Goal: Information Seeking & Learning: Learn about a topic

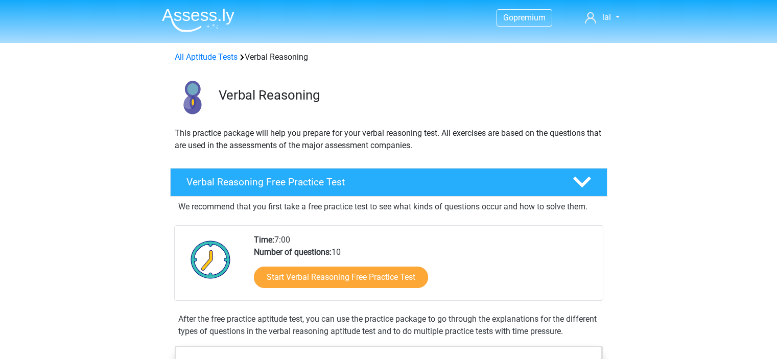
scroll to position [83, 0]
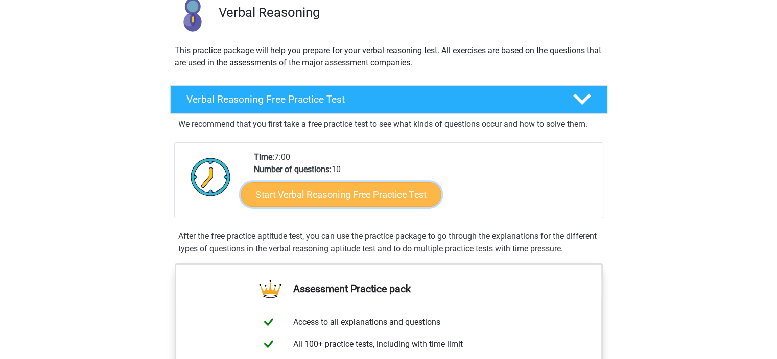
click at [415, 197] on link "Start Verbal Reasoning Free Practice Test" at bounding box center [341, 194] width 200 height 25
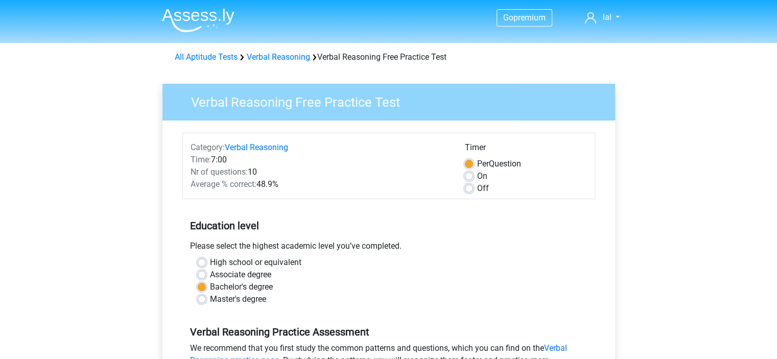
click at [480, 176] on label "On" at bounding box center [482, 176] width 10 height 12
click at [473, 176] on input "On" at bounding box center [469, 175] width 8 height 10
radio input "true"
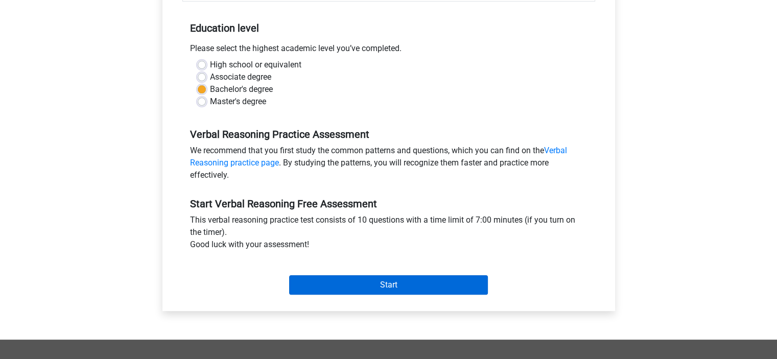
scroll to position [254, 0]
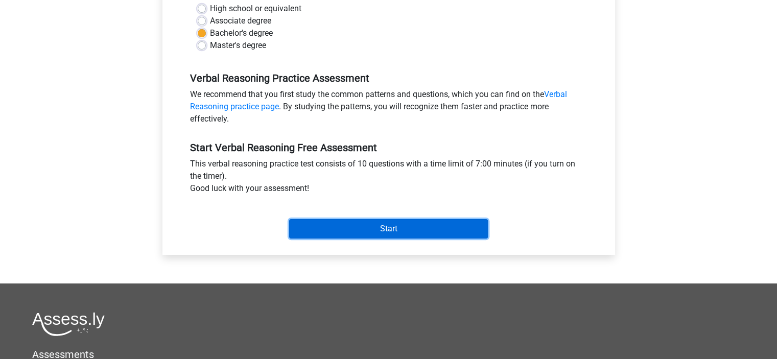
click at [370, 227] on input "Start" at bounding box center [388, 228] width 199 height 19
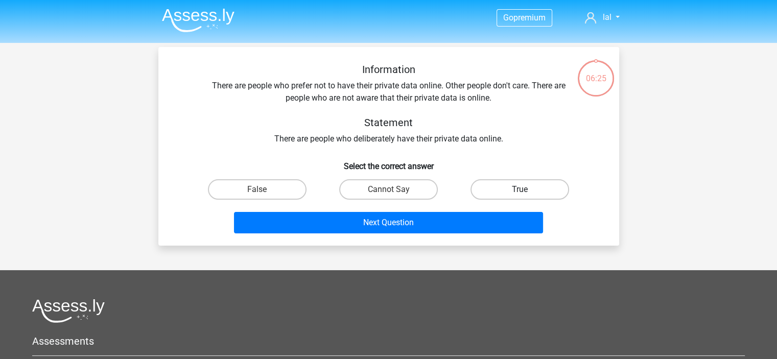
click at [529, 185] on label "True" at bounding box center [520, 189] width 99 height 20
click at [527, 190] on input "True" at bounding box center [523, 193] width 7 height 7
radio input "true"
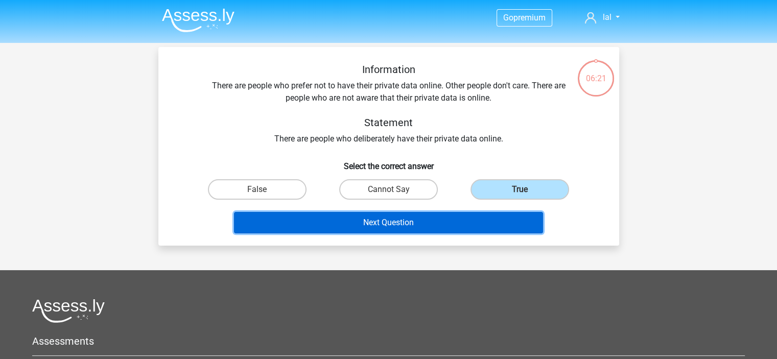
click at [454, 223] on button "Next Question" at bounding box center [388, 222] width 309 height 21
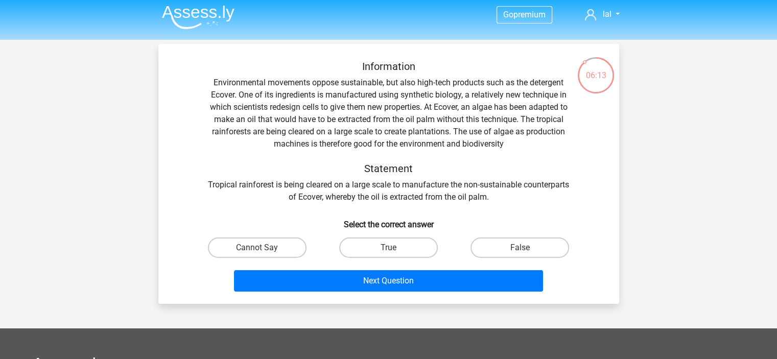
scroll to position [4, 0]
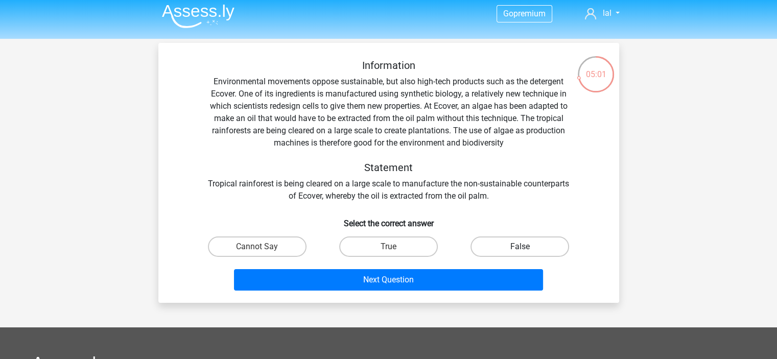
click at [535, 247] on label "False" at bounding box center [520, 247] width 99 height 20
click at [527, 247] on input "False" at bounding box center [523, 250] width 7 height 7
radio input "true"
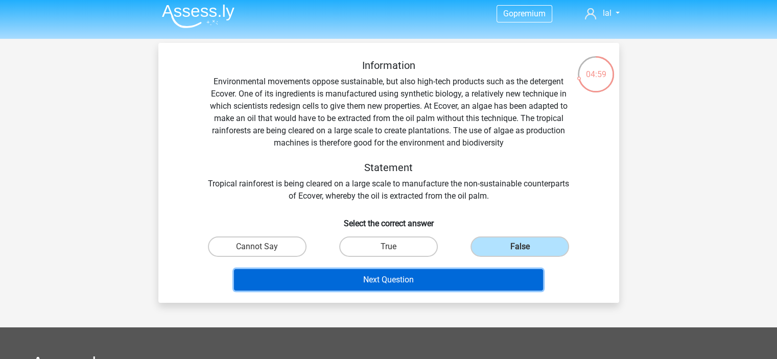
click at [477, 286] on button "Next Question" at bounding box center [388, 279] width 309 height 21
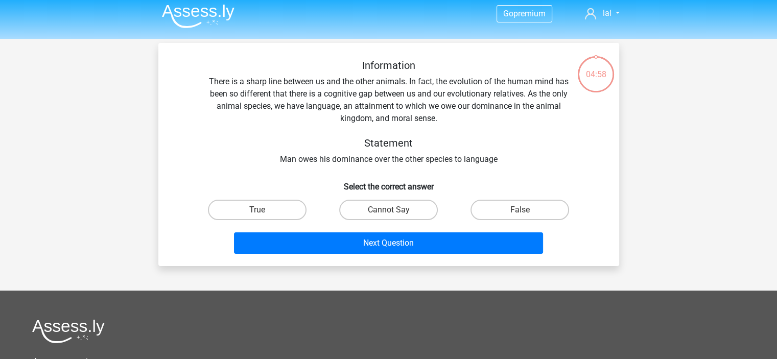
scroll to position [47, 0]
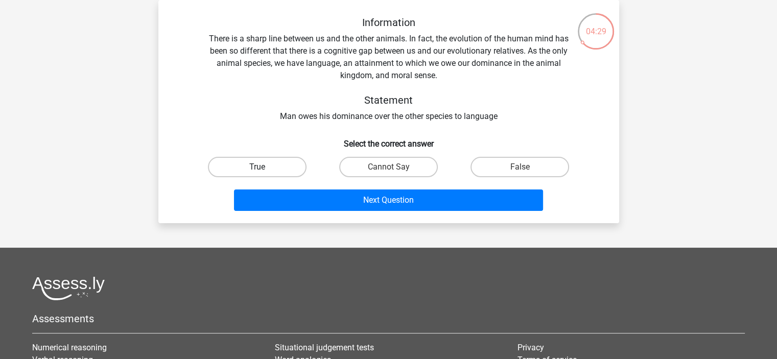
click at [286, 173] on label "True" at bounding box center [257, 167] width 99 height 20
click at [264, 173] on input "True" at bounding box center [260, 170] width 7 height 7
radio input "true"
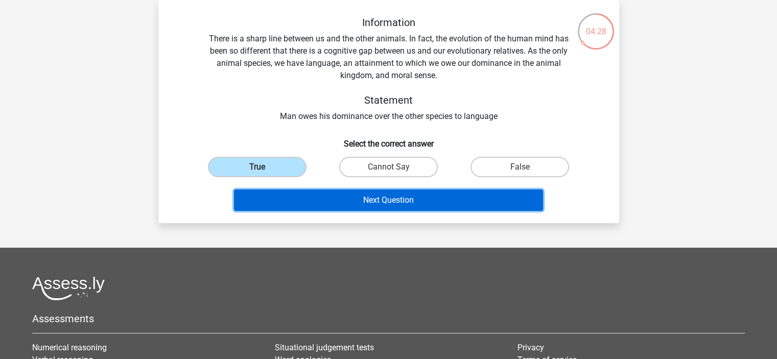
click at [354, 197] on button "Next Question" at bounding box center [388, 200] width 309 height 21
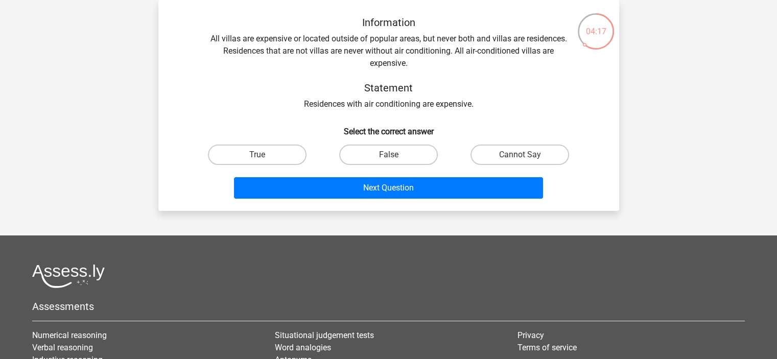
click at [393, 157] on input "False" at bounding box center [391, 158] width 7 height 7
radio input "true"
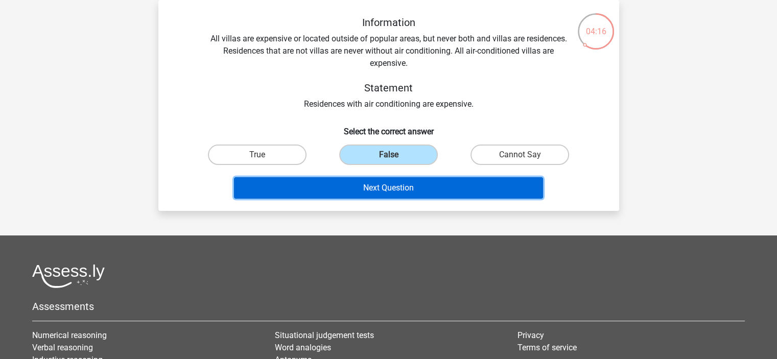
click at [407, 187] on button "Next Question" at bounding box center [388, 187] width 309 height 21
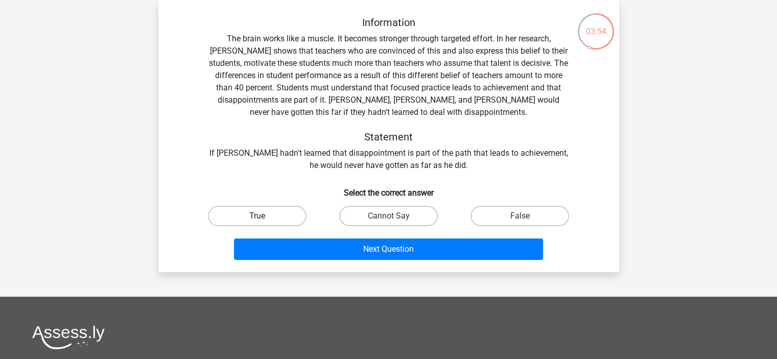
click at [270, 207] on label "True" at bounding box center [257, 216] width 99 height 20
click at [264, 216] on input "True" at bounding box center [260, 219] width 7 height 7
radio input "true"
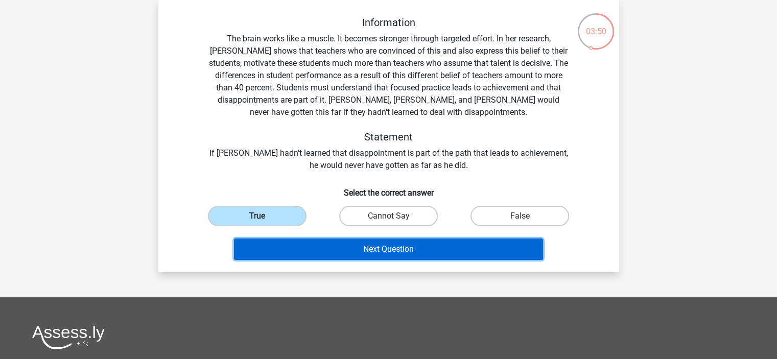
click at [329, 245] on button "Next Question" at bounding box center [388, 249] width 309 height 21
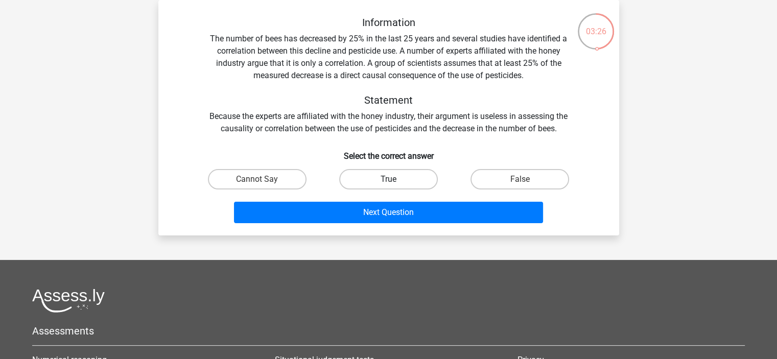
click at [376, 181] on label "True" at bounding box center [388, 179] width 99 height 20
click at [388, 181] on input "True" at bounding box center [391, 182] width 7 height 7
radio input "true"
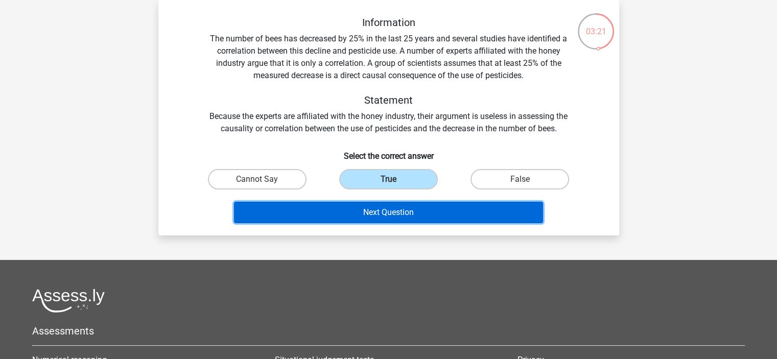
click at [381, 209] on button "Next Question" at bounding box center [388, 212] width 309 height 21
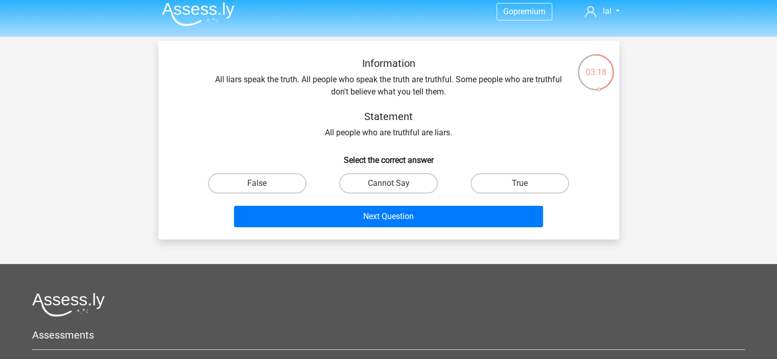
scroll to position [0, 0]
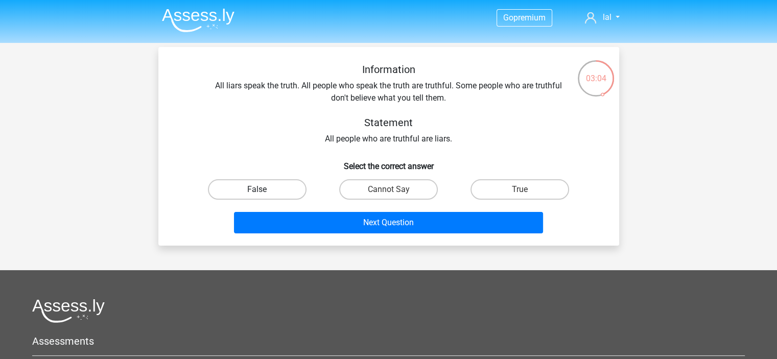
click at [298, 189] on label "False" at bounding box center [257, 189] width 99 height 20
click at [264, 190] on input "False" at bounding box center [260, 193] width 7 height 7
radio input "true"
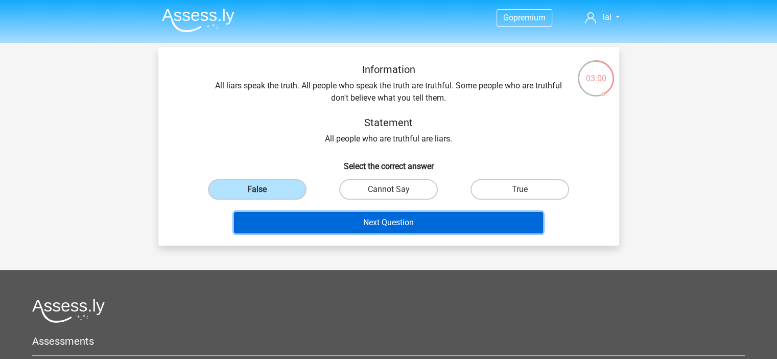
click at [403, 220] on button "Next Question" at bounding box center [388, 222] width 309 height 21
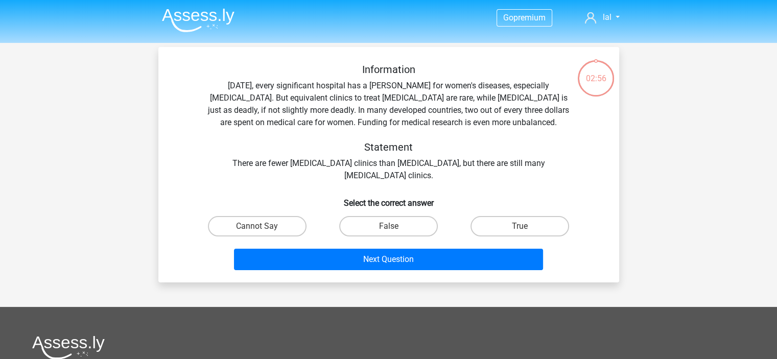
scroll to position [47, 0]
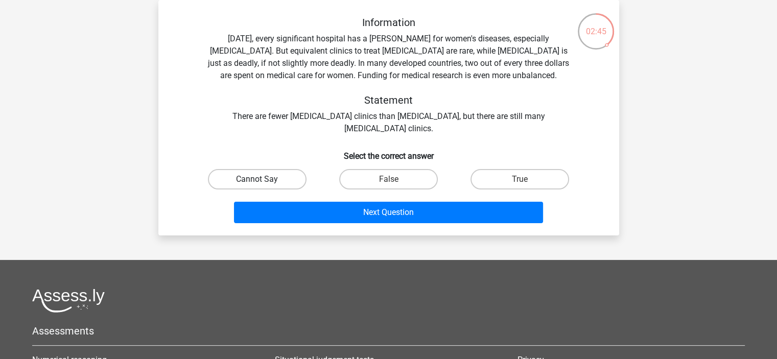
click at [296, 178] on label "Cannot Say" at bounding box center [257, 179] width 99 height 20
click at [264, 179] on input "Cannot Say" at bounding box center [260, 182] width 7 height 7
radio input "true"
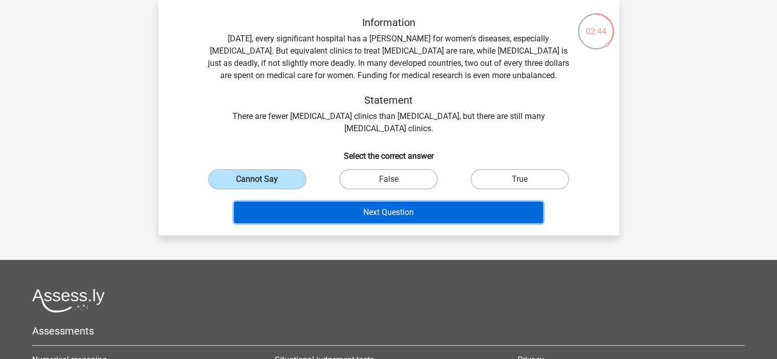
click at [385, 214] on button "Next Question" at bounding box center [388, 212] width 309 height 21
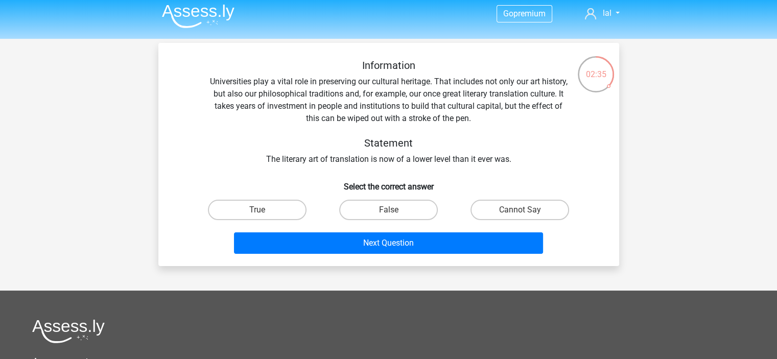
scroll to position [0, 0]
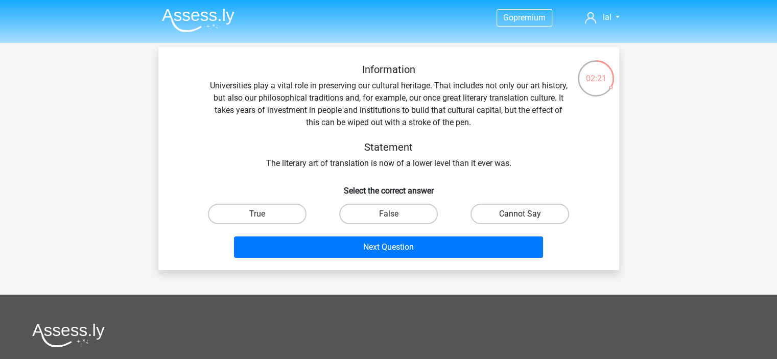
click at [514, 205] on label "Cannot Say" at bounding box center [520, 214] width 99 height 20
click at [520, 214] on input "Cannot Say" at bounding box center [523, 217] width 7 height 7
radio input "true"
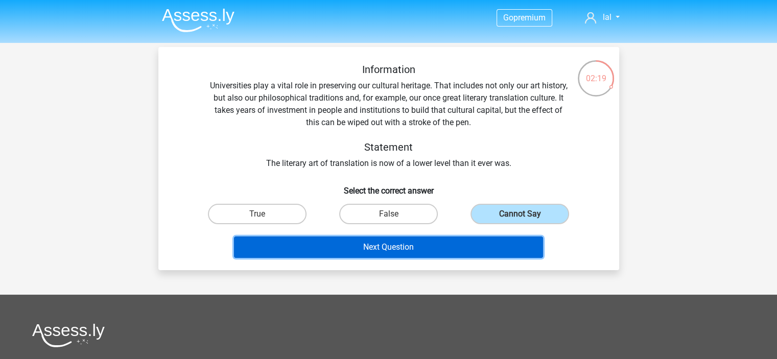
click at [460, 249] on button "Next Question" at bounding box center [388, 247] width 309 height 21
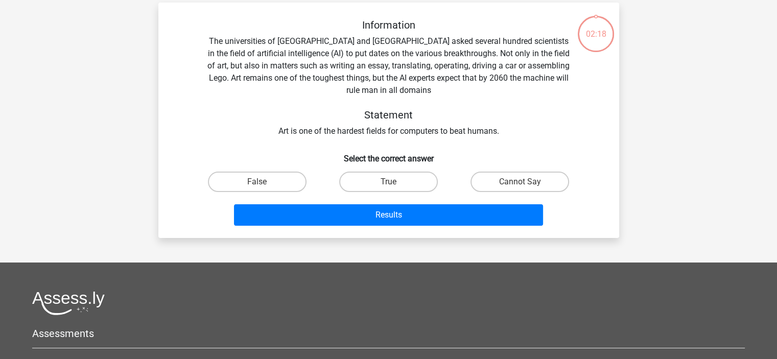
scroll to position [47, 0]
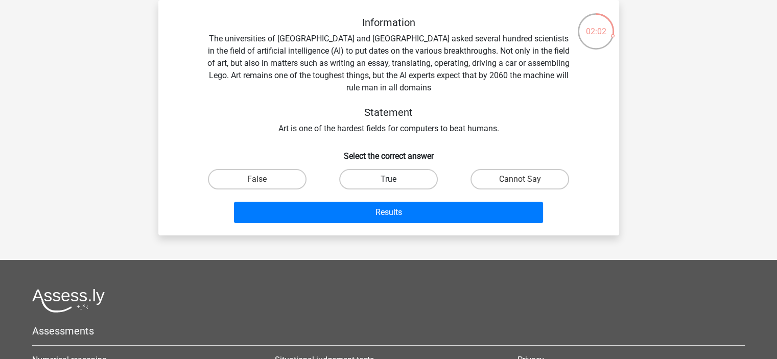
click at [384, 178] on label "True" at bounding box center [388, 179] width 99 height 20
click at [388, 179] on input "True" at bounding box center [391, 182] width 7 height 7
radio input "true"
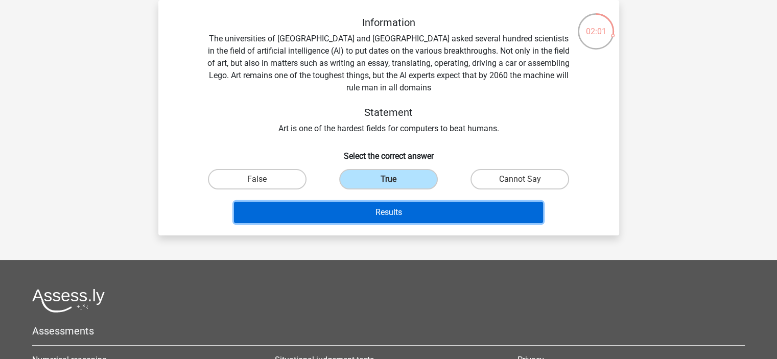
click at [388, 207] on button "Results" at bounding box center [388, 212] width 309 height 21
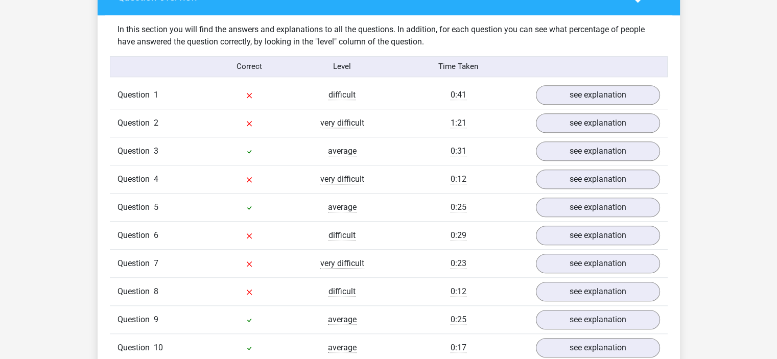
scroll to position [783, 0]
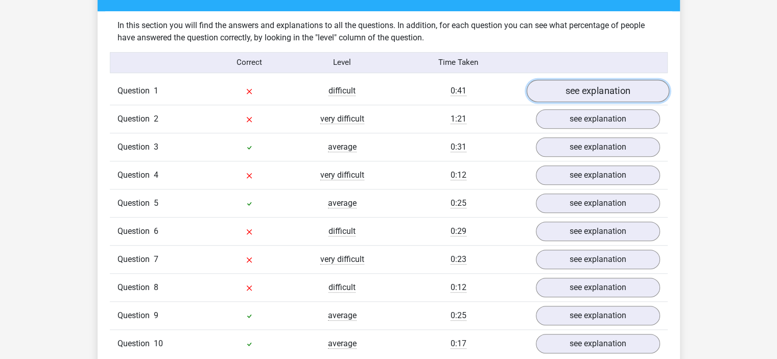
click at [596, 96] on link "see explanation" at bounding box center [597, 91] width 143 height 22
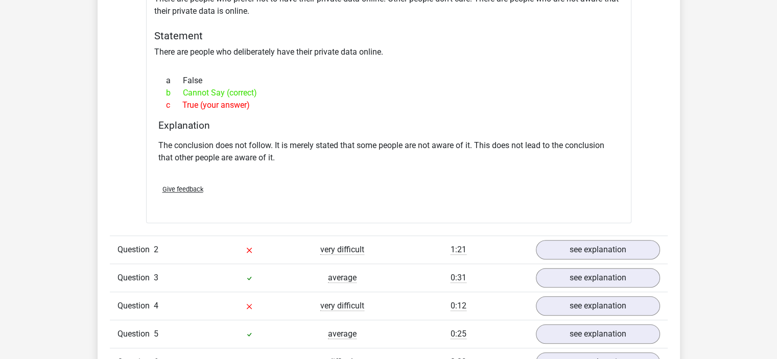
scroll to position [942, 0]
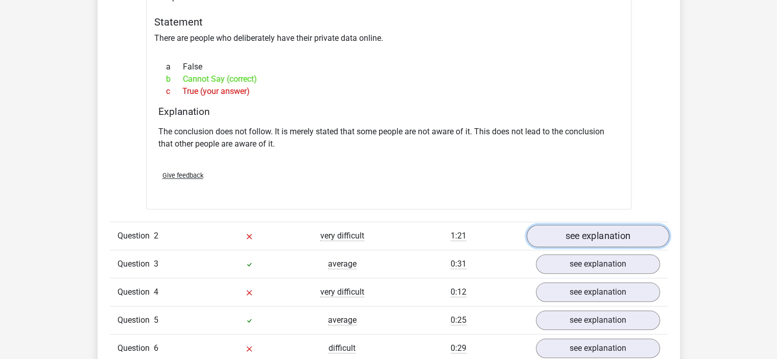
click at [603, 239] on link "see explanation" at bounding box center [597, 236] width 143 height 22
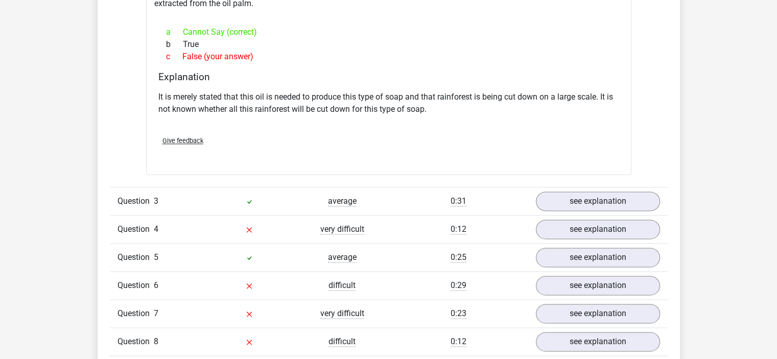
scroll to position [1367, 0]
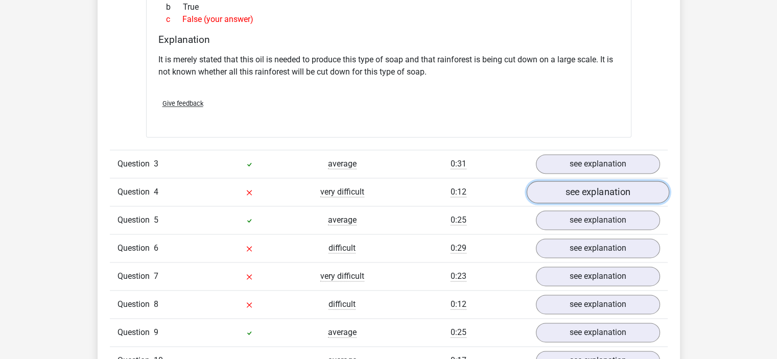
click at [589, 183] on link "see explanation" at bounding box center [597, 192] width 143 height 22
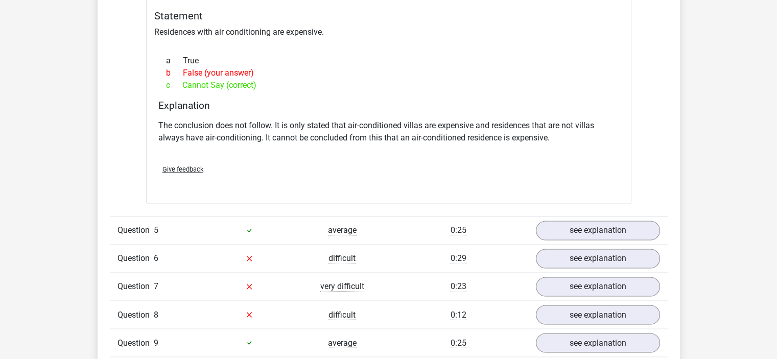
scroll to position [1633, 0]
click at [544, 224] on link "see explanation" at bounding box center [597, 230] width 143 height 22
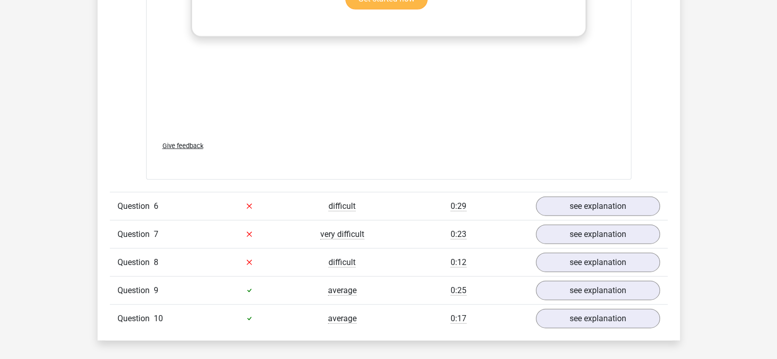
scroll to position [2320, 0]
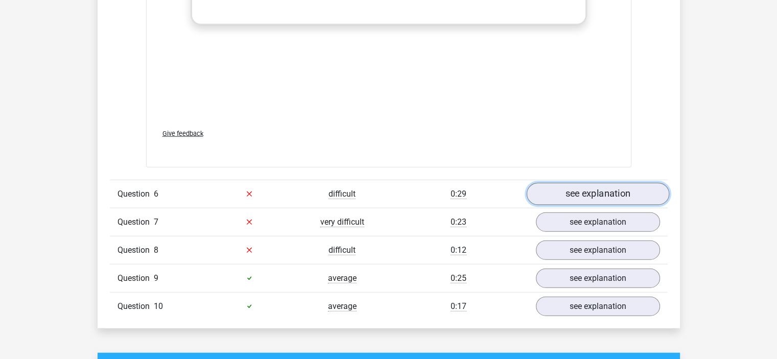
click at [592, 183] on link "see explanation" at bounding box center [597, 194] width 143 height 22
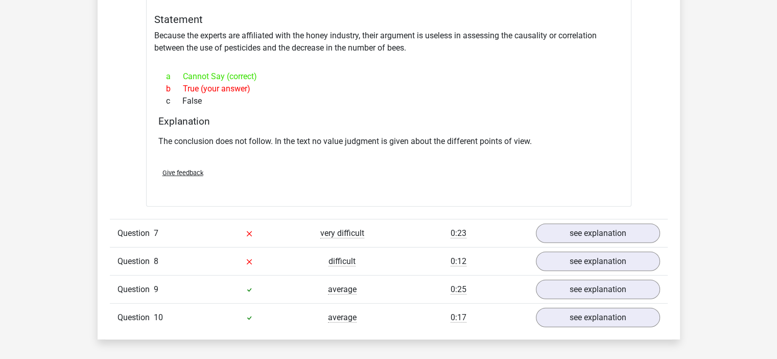
scroll to position [2618, 0]
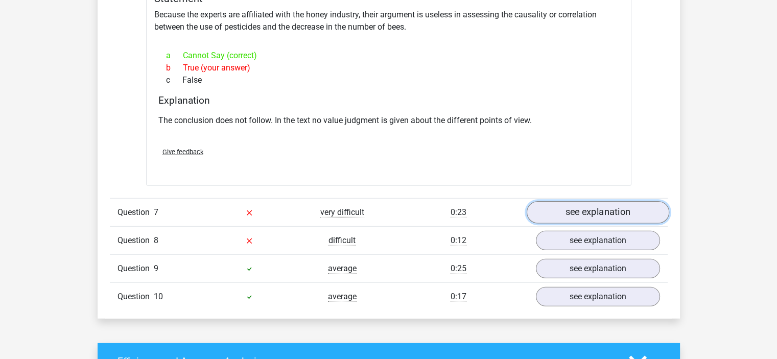
click at [584, 201] on link "see explanation" at bounding box center [597, 212] width 143 height 22
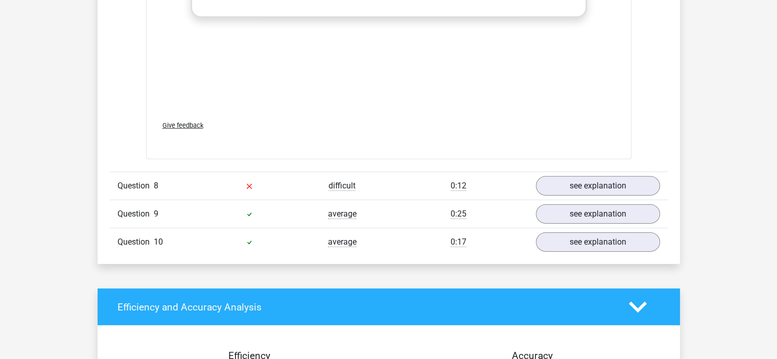
scroll to position [3254, 0]
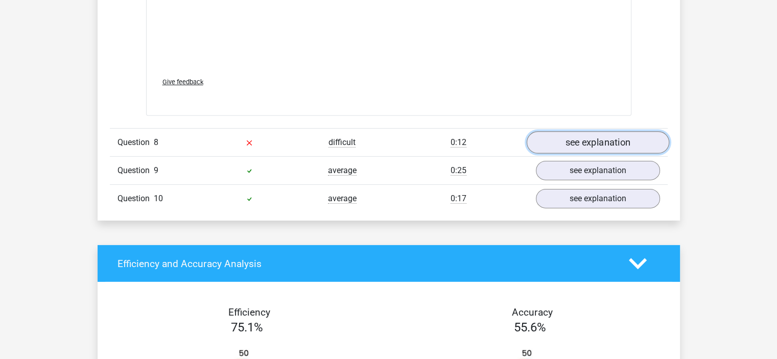
click at [600, 134] on link "see explanation" at bounding box center [597, 142] width 143 height 22
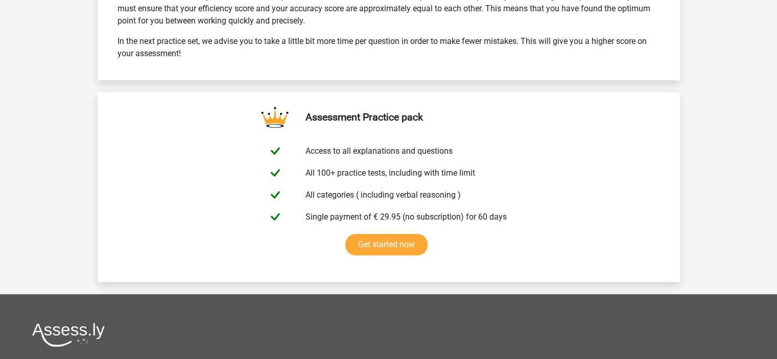
scroll to position [4412, 0]
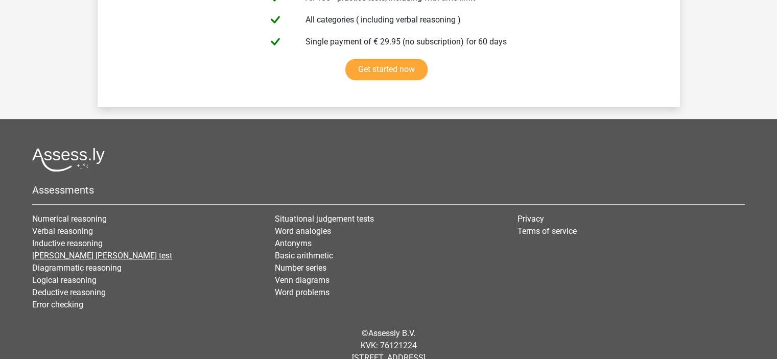
click at [75, 251] on link "[PERSON_NAME] [PERSON_NAME] test" at bounding box center [102, 256] width 140 height 10
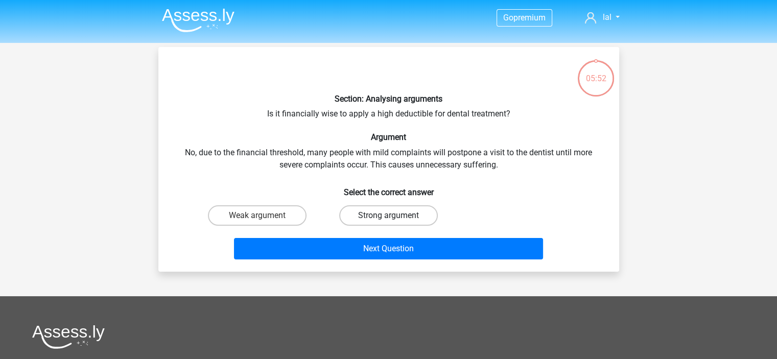
click at [354, 210] on label "Strong argument" at bounding box center [388, 215] width 99 height 20
click at [388, 216] on input "Strong argument" at bounding box center [391, 219] width 7 height 7
radio input "true"
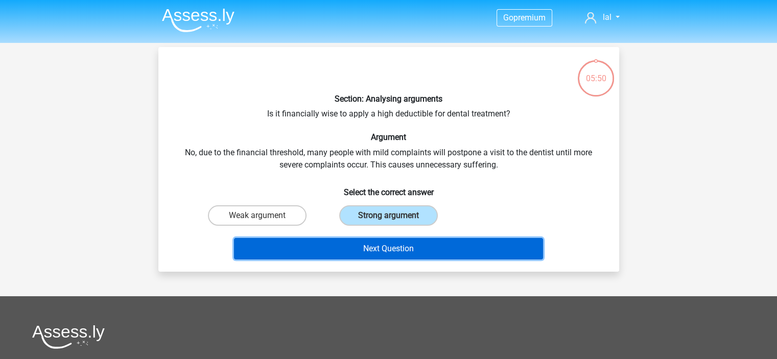
click at [382, 241] on button "Next Question" at bounding box center [388, 248] width 309 height 21
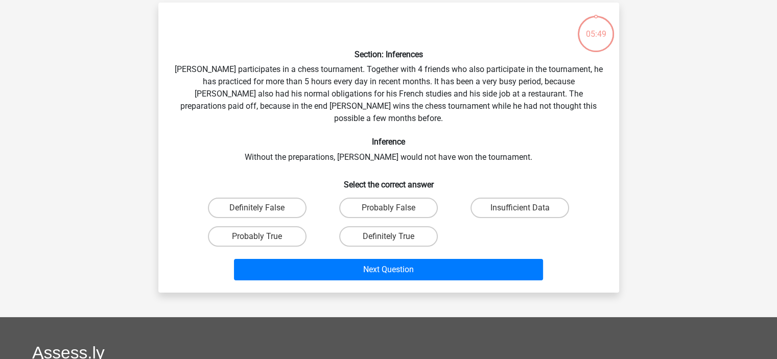
scroll to position [47, 0]
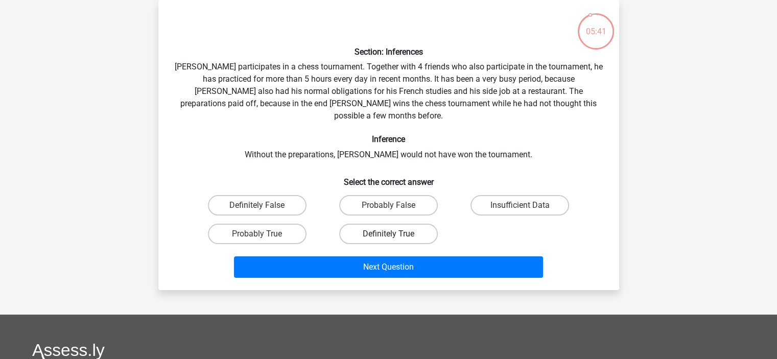
click at [366, 224] on label "Definitely True" at bounding box center [388, 234] width 99 height 20
click at [388, 234] on input "Definitely True" at bounding box center [391, 237] width 7 height 7
radio input "true"
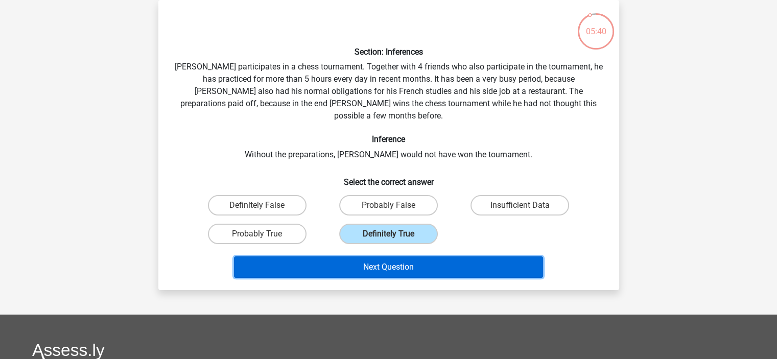
click at [377, 256] on button "Next Question" at bounding box center [388, 266] width 309 height 21
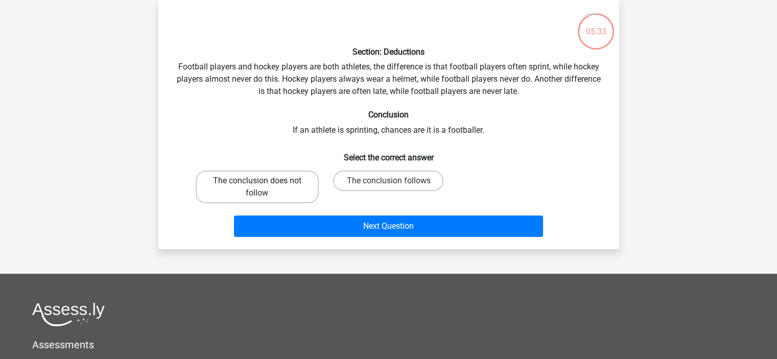
click at [317, 190] on label "The conclusion does not follow" at bounding box center [257, 187] width 123 height 33
click at [264, 187] on input "The conclusion does not follow" at bounding box center [260, 184] width 7 height 7
radio input "true"
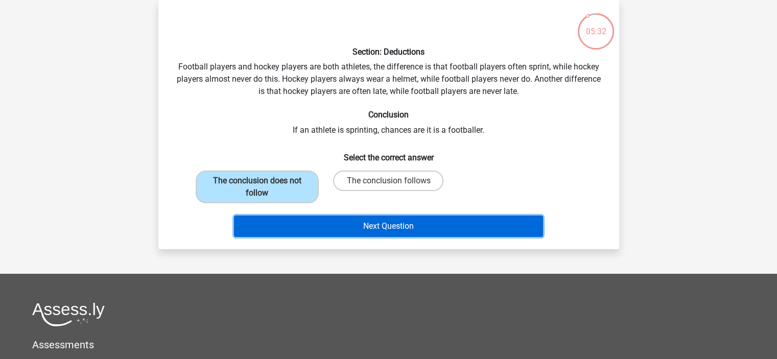
click at [348, 217] on button "Next Question" at bounding box center [388, 226] width 309 height 21
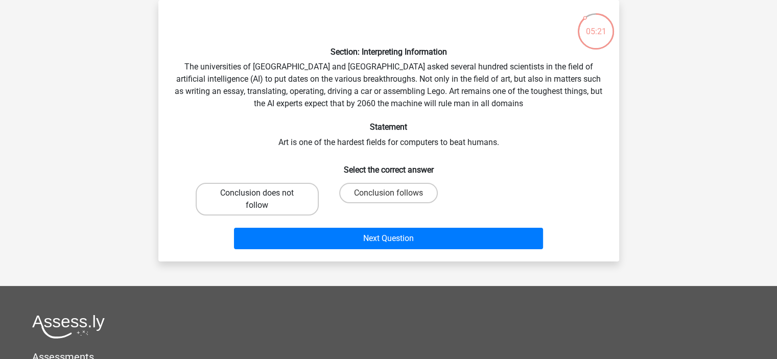
click at [309, 193] on label "Conclusion does not follow" at bounding box center [257, 199] width 123 height 33
click at [264, 193] on input "Conclusion does not follow" at bounding box center [260, 196] width 7 height 7
radio input "true"
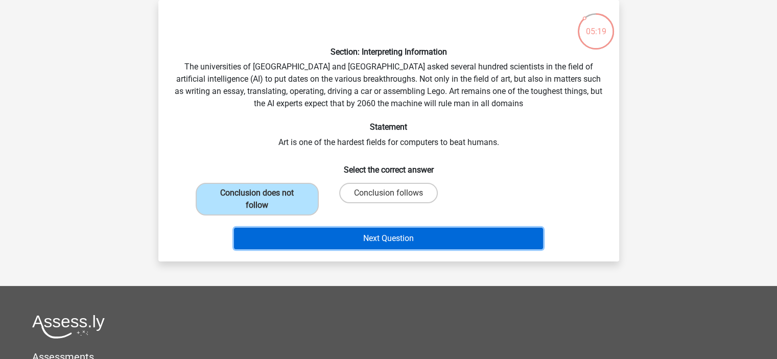
click at [345, 234] on button "Next Question" at bounding box center [388, 238] width 309 height 21
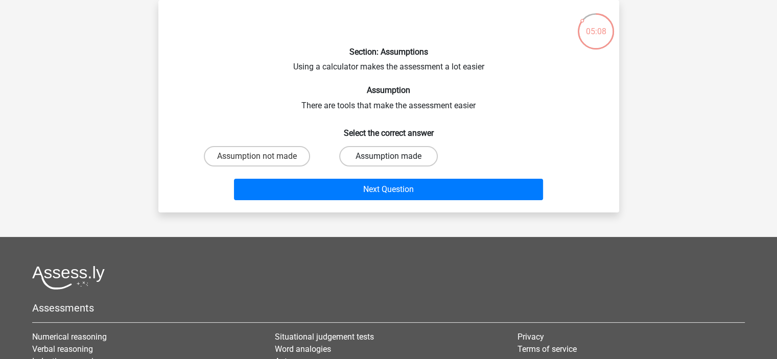
click at [368, 159] on label "Assumption made" at bounding box center [388, 156] width 99 height 20
click at [388, 159] on input "Assumption made" at bounding box center [391, 159] width 7 height 7
radio input "true"
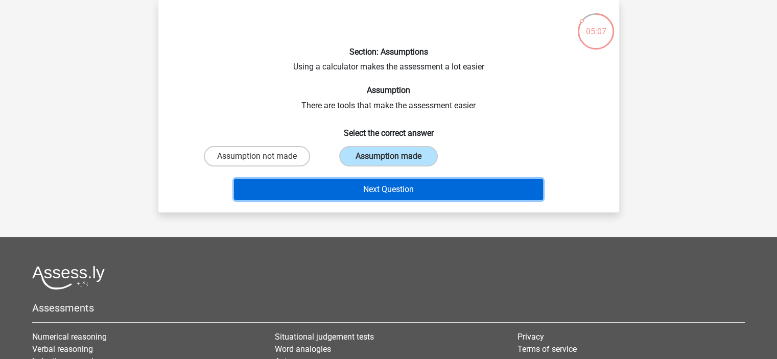
click at [379, 181] on button "Next Question" at bounding box center [388, 189] width 309 height 21
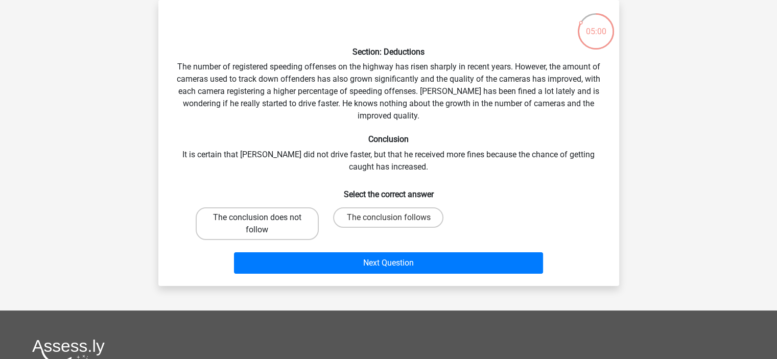
click at [272, 220] on label "The conclusion does not follow" at bounding box center [257, 223] width 123 height 33
click at [264, 220] on input "The conclusion does not follow" at bounding box center [260, 221] width 7 height 7
radio input "true"
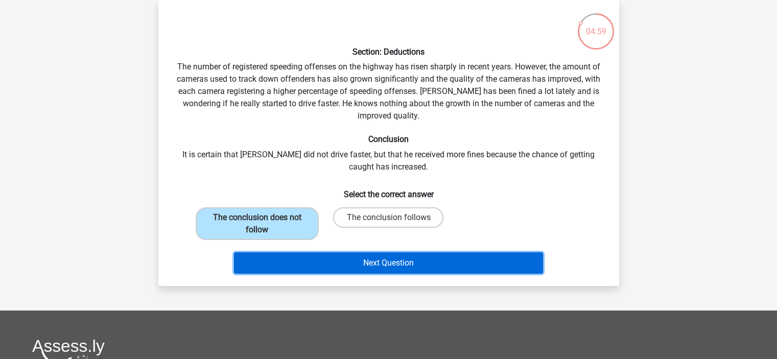
click at [348, 260] on button "Next Question" at bounding box center [388, 262] width 309 height 21
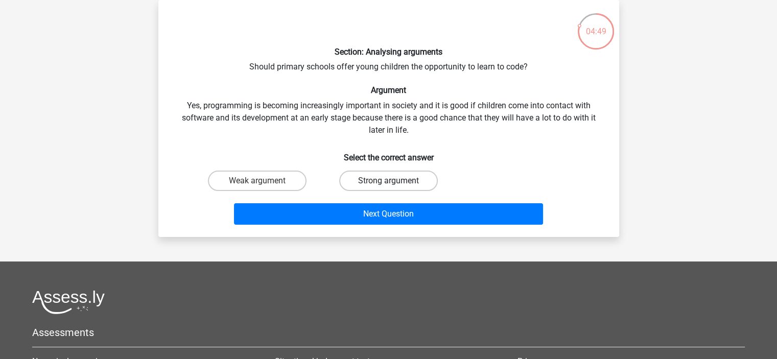
click at [378, 174] on label "Strong argument" at bounding box center [388, 181] width 99 height 20
click at [388, 181] on input "Strong argument" at bounding box center [391, 184] width 7 height 7
radio input "true"
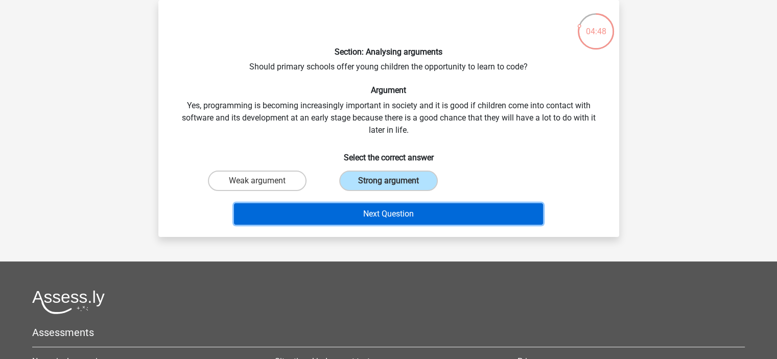
click at [378, 210] on button "Next Question" at bounding box center [388, 213] width 309 height 21
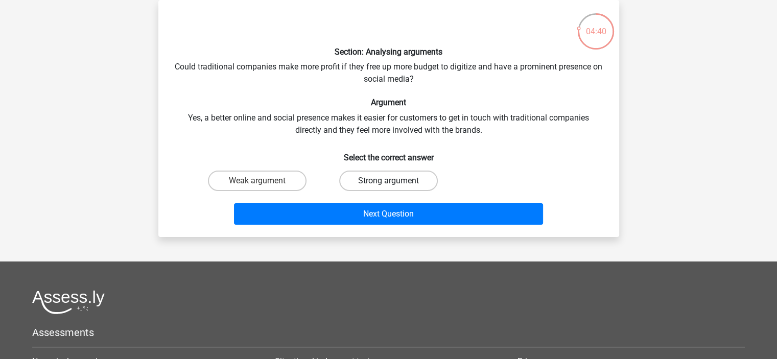
click at [366, 176] on label "Strong argument" at bounding box center [388, 181] width 99 height 20
click at [388, 181] on input "Strong argument" at bounding box center [391, 184] width 7 height 7
radio input "true"
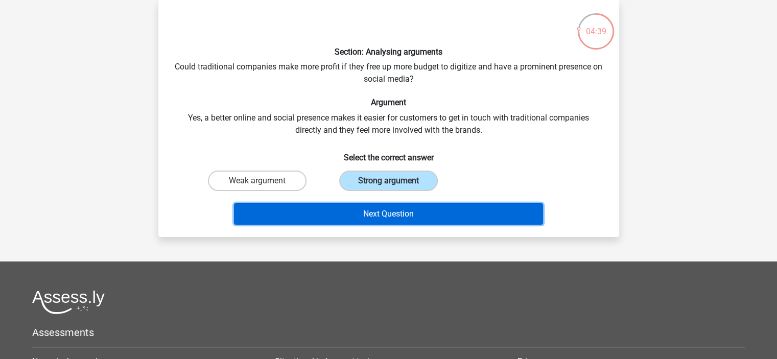
click at [375, 205] on button "Next Question" at bounding box center [388, 213] width 309 height 21
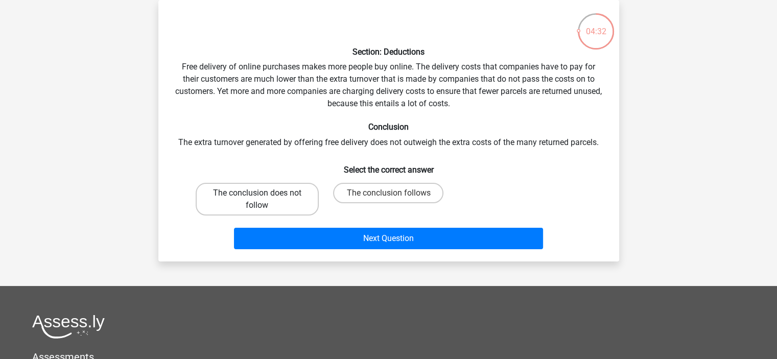
click at [308, 197] on label "The conclusion does not follow" at bounding box center [257, 199] width 123 height 33
click at [264, 197] on input "The conclusion does not follow" at bounding box center [260, 196] width 7 height 7
radio input "true"
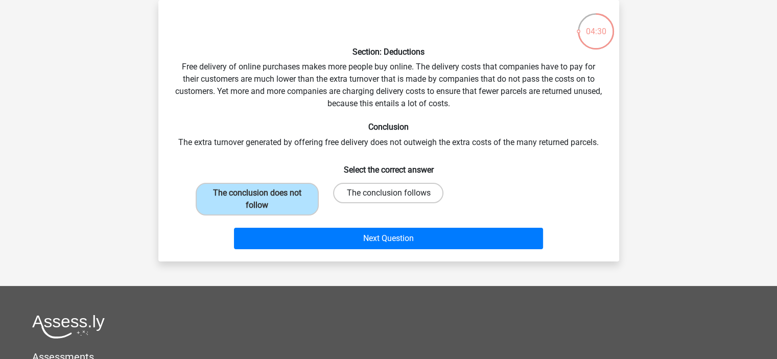
click at [384, 191] on label "The conclusion follows" at bounding box center [388, 193] width 110 height 20
click at [388, 193] on input "The conclusion follows" at bounding box center [391, 196] width 7 height 7
radio input "true"
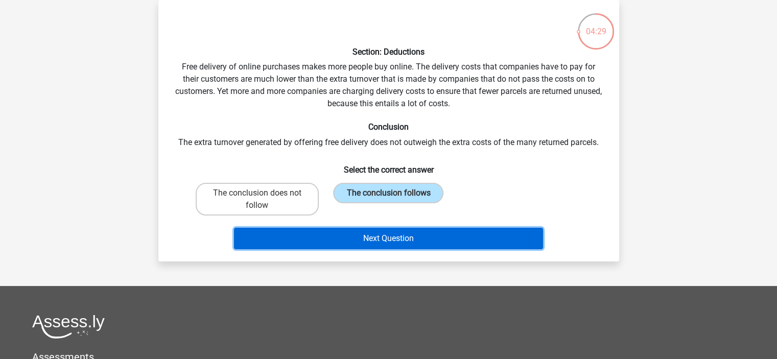
click at [391, 228] on button "Next Question" at bounding box center [388, 238] width 309 height 21
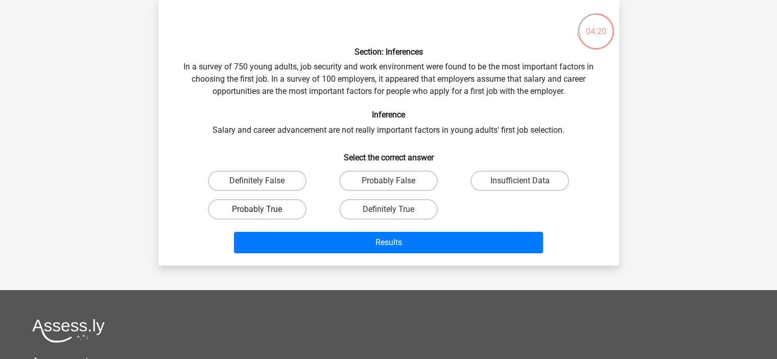
click at [280, 210] on label "Probably True" at bounding box center [257, 209] width 99 height 20
click at [264, 210] on input "Probably True" at bounding box center [260, 212] width 7 height 7
radio input "true"
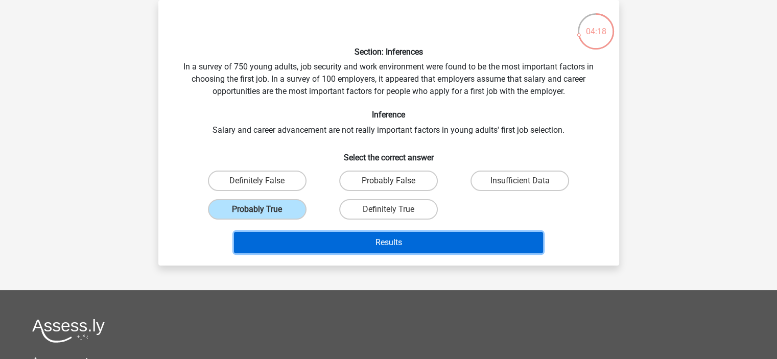
click at [376, 250] on button "Results" at bounding box center [388, 242] width 309 height 21
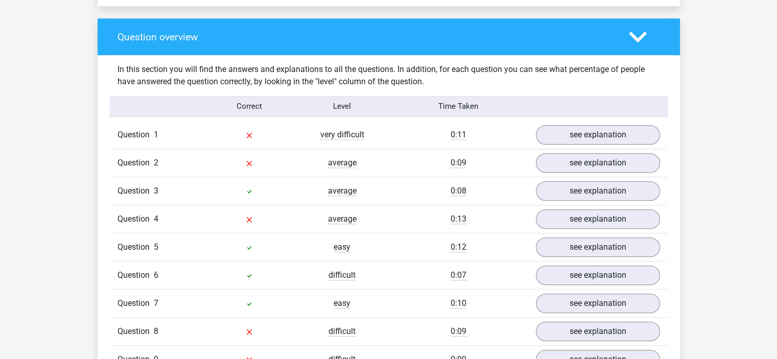
scroll to position [751, 0]
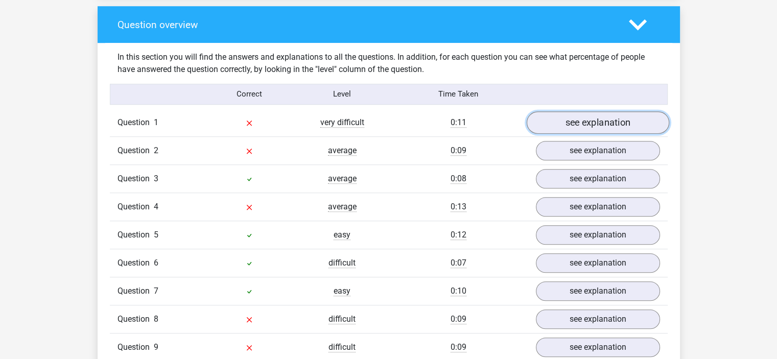
click at [556, 113] on link "see explanation" at bounding box center [597, 122] width 143 height 22
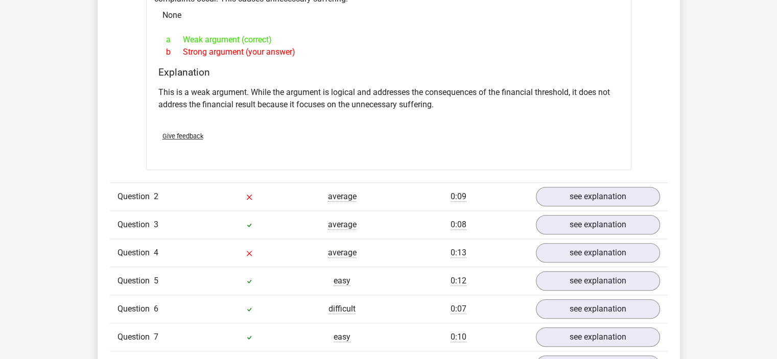
scroll to position [1049, 0]
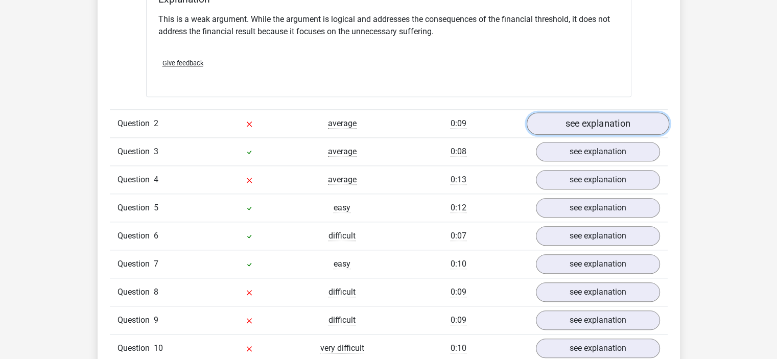
click at [586, 122] on link "see explanation" at bounding box center [597, 124] width 143 height 22
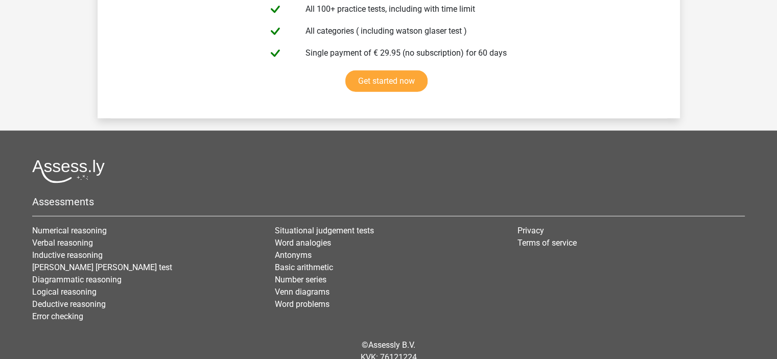
scroll to position [2420, 0]
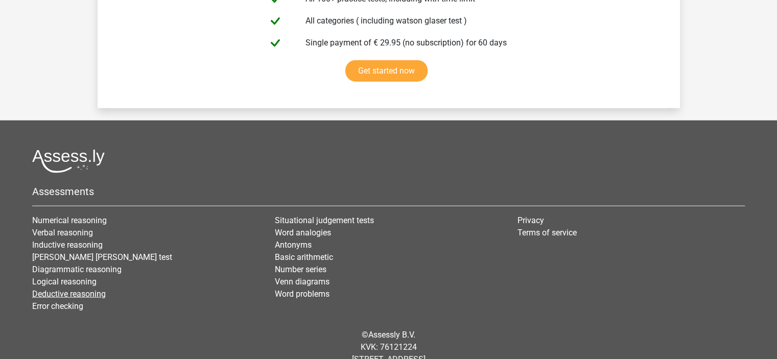
click at [78, 293] on link "Deductive reasoning" at bounding box center [69, 294] width 74 height 10
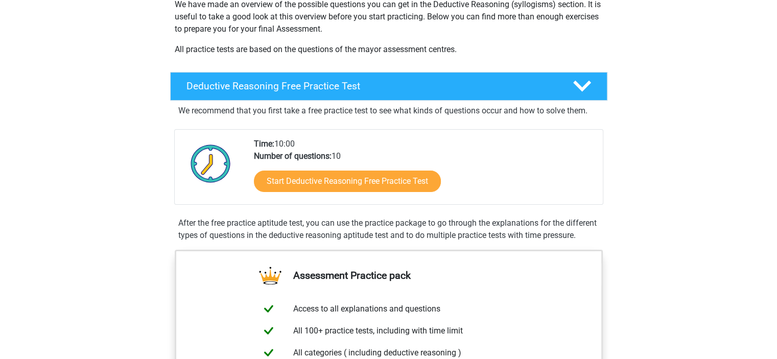
scroll to position [175, 0]
